Goal: Transaction & Acquisition: Book appointment/travel/reservation

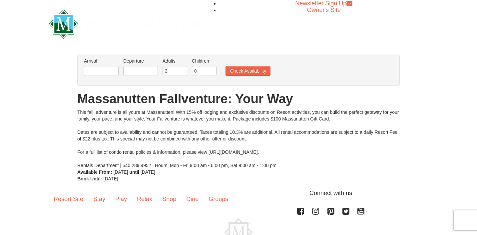
scroll to position [42, 0]
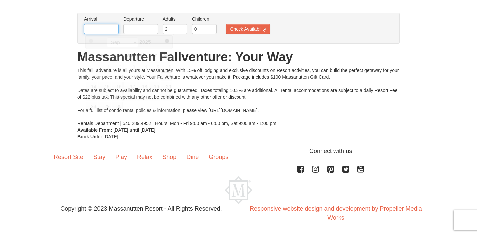
click at [103, 34] on body "Browser Not Supported We notice you are using a browser which will not provide …" at bounding box center [238, 96] width 477 height 277
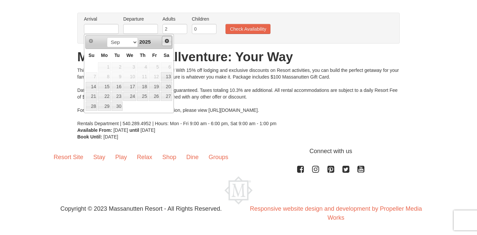
click at [164, 40] on span "Next" at bounding box center [166, 40] width 5 height 5
click at [164, 73] on link "11" at bounding box center [166, 76] width 11 height 9
type input "[DATE]"
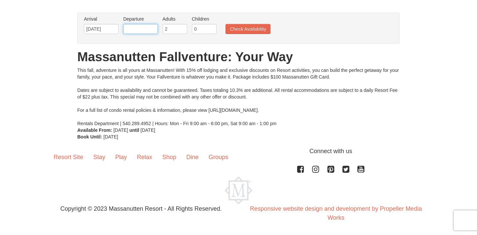
click at [136, 28] on input "text" at bounding box center [140, 29] width 35 height 10
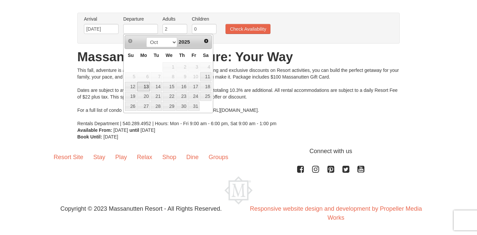
click at [145, 86] on link "13" at bounding box center [143, 86] width 13 height 9
type input "[DATE]"
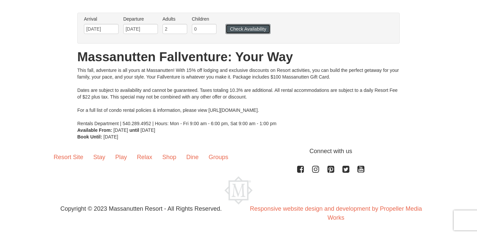
click at [252, 27] on button "Check Availability" at bounding box center [248, 29] width 45 height 10
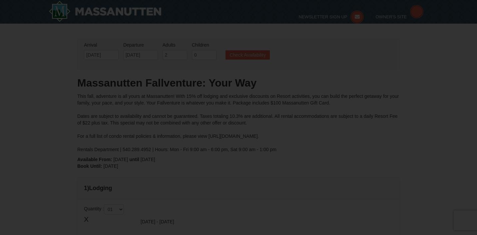
type input "[DATE]"
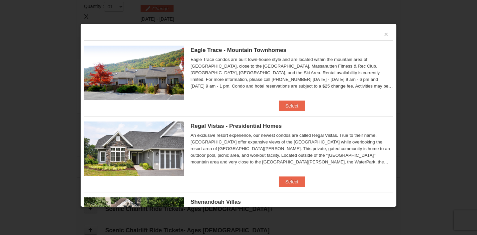
scroll to position [1, 0]
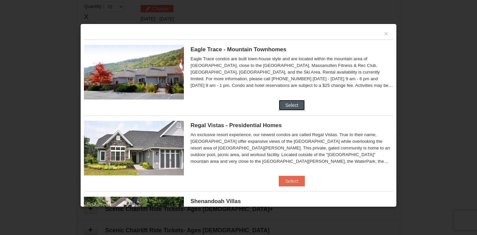
click at [293, 105] on button "Select" at bounding box center [292, 105] width 26 height 11
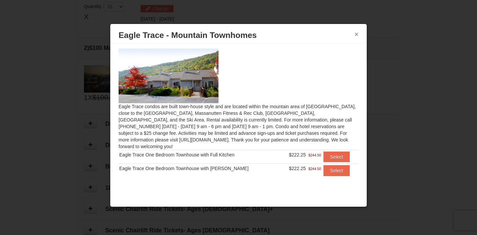
click at [356, 36] on button "×" at bounding box center [357, 34] width 4 height 7
